Goal: Browse casually

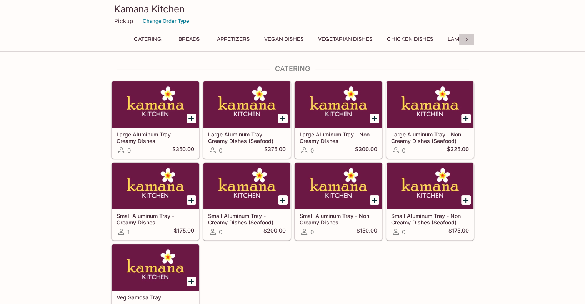
click at [468, 38] on icon at bounding box center [467, 40] width 8 height 8
click at [468, 38] on div "Catering Breads Appetizers Vegan Dishes Vegetarian Dishes Chicken Dishes Lamb D…" at bounding box center [292, 41] width 363 height 15
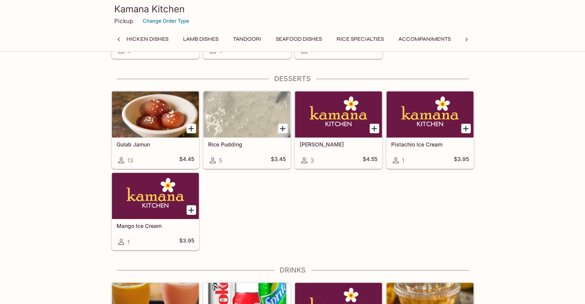
scroll to position [0, 0]
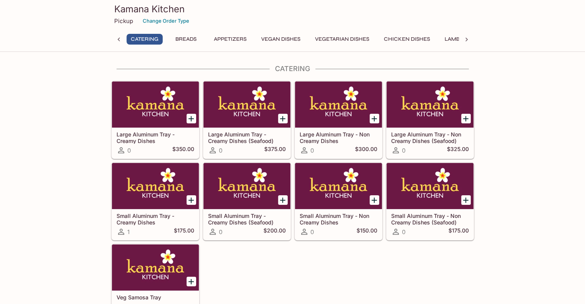
click at [187, 37] on button "Breads" at bounding box center [186, 39] width 35 height 11
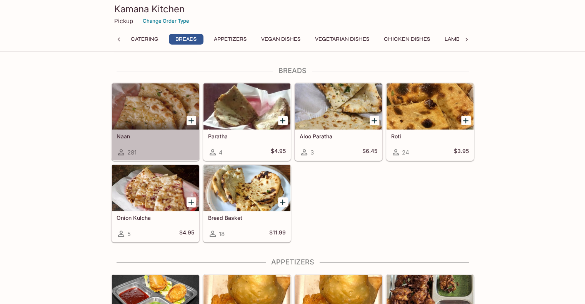
click at [145, 122] on div at bounding box center [155, 107] width 87 height 46
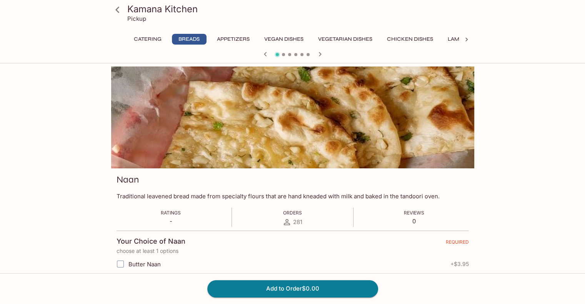
click at [421, 39] on button "Chicken Dishes" at bounding box center [410, 39] width 55 height 11
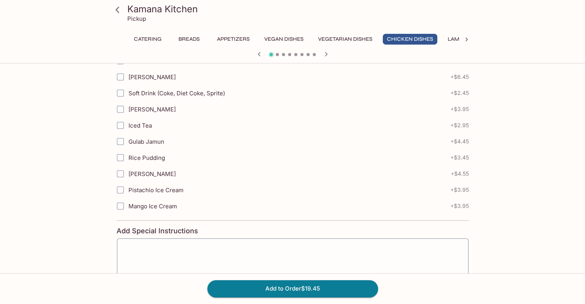
click at [456, 40] on button "Lamb Dishes" at bounding box center [466, 39] width 44 height 11
click at [462, 39] on div at bounding box center [466, 40] width 15 height 12
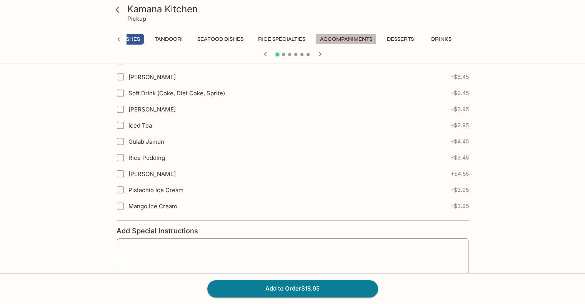
click at [349, 38] on button "Accompaniments" at bounding box center [346, 39] width 61 height 11
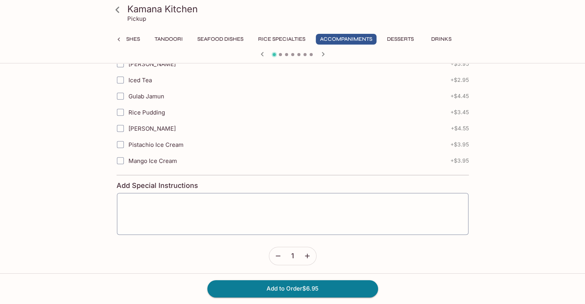
click at [274, 37] on button "Rice Specialties" at bounding box center [282, 39] width 56 height 11
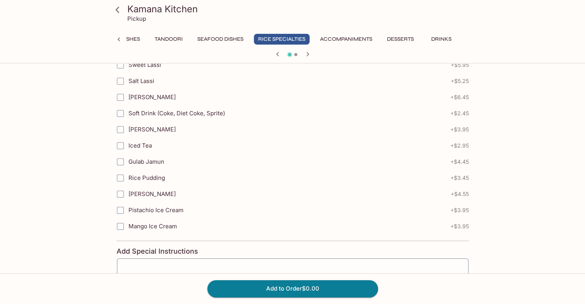
click at [307, 52] on icon "button" at bounding box center [307, 54] width 3 height 4
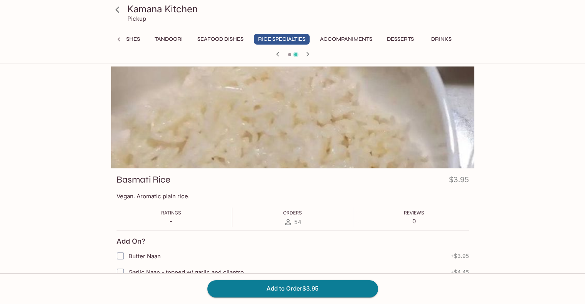
click at [171, 37] on button "Tandoori" at bounding box center [168, 39] width 37 height 11
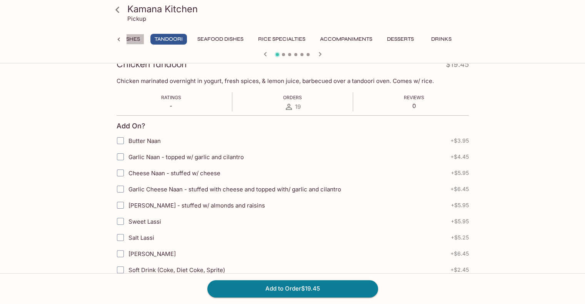
click at [132, 35] on button "Lamb Dishes" at bounding box center [122, 39] width 44 height 11
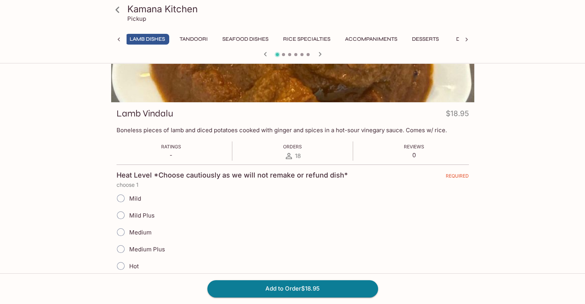
click at [117, 36] on icon at bounding box center [119, 40] width 8 height 8
click at [117, 37] on div "Catering Breads Appetizers Vegan Dishes Vegetarian Dishes Chicken Dishes Lamb D…" at bounding box center [292, 41] width 363 height 15
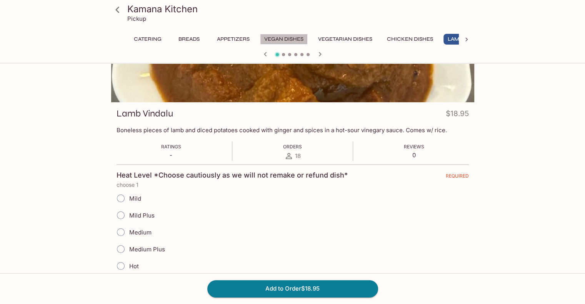
click at [285, 37] on button "Vegan Dishes" at bounding box center [284, 39] width 48 height 11
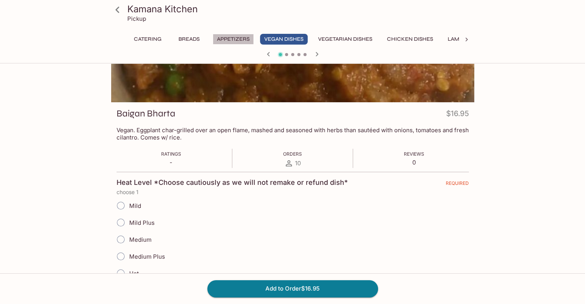
click at [230, 38] on button "Appetizers" at bounding box center [233, 39] width 41 height 11
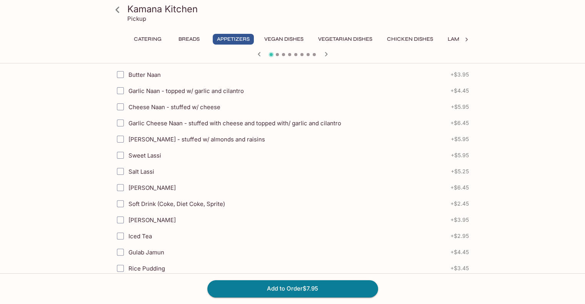
scroll to position [89, 0]
